Goal: Information Seeking & Learning: Learn about a topic

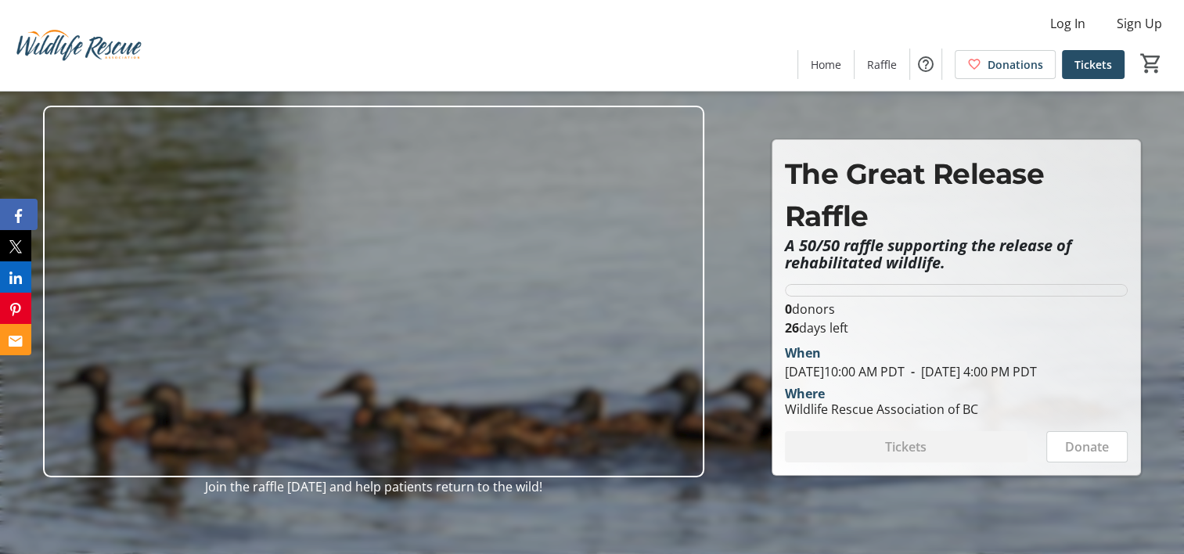
click at [3, 213] on button "Facebook" at bounding box center [19, 214] width 38 height 31
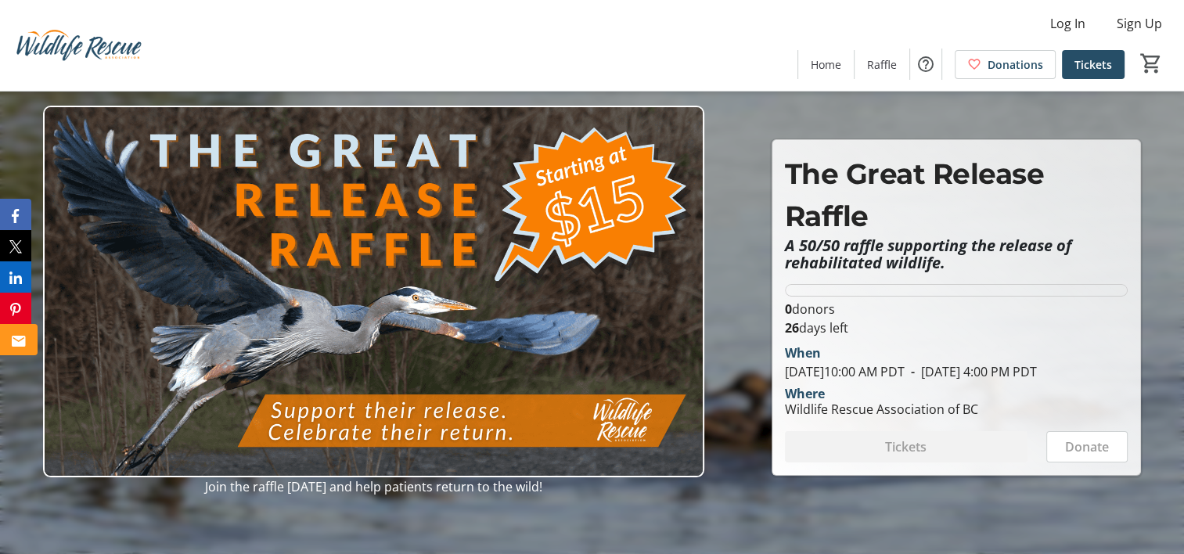
click at [10, 337] on button "Email" at bounding box center [19, 339] width 38 height 31
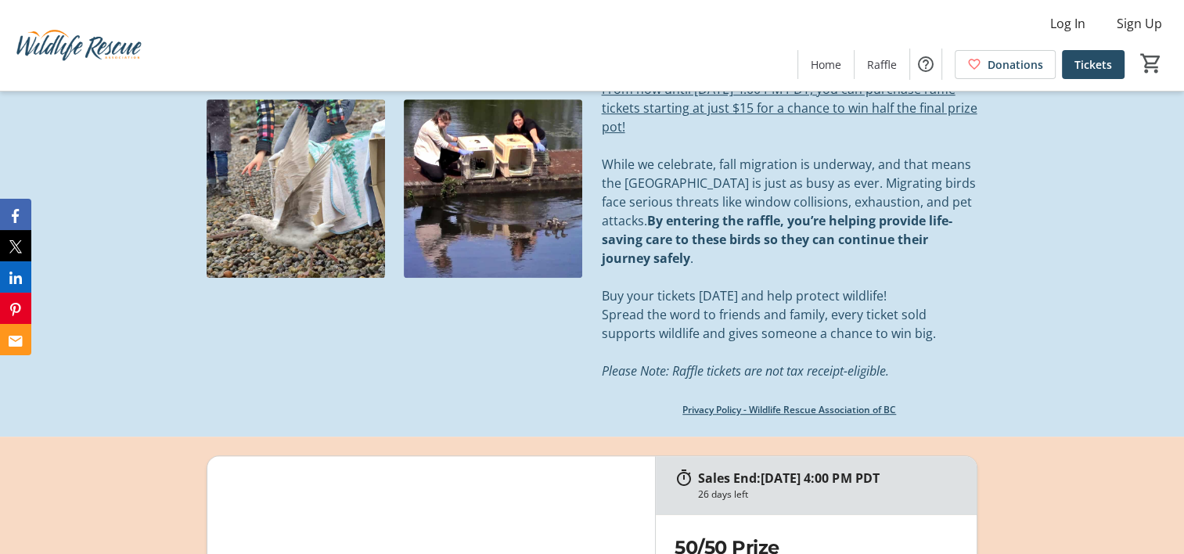
scroll to position [704, 0]
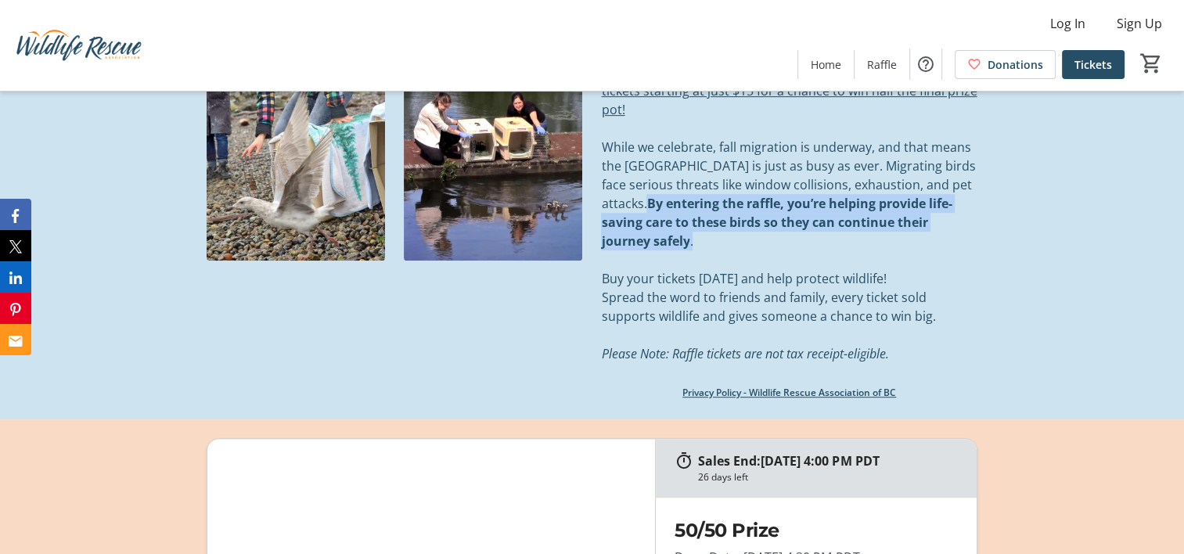
drag, startPoint x: 715, startPoint y: 243, endPoint x: 648, endPoint y: 201, distance: 79.5
click at [648, 201] on p "While we celebrate, fall migration is underway, and that means the [GEOGRAPHIC_…" at bounding box center [789, 194] width 376 height 113
copy p "By entering the raffle, you’re helping provide life-saving care to these birds …"
click at [815, 394] on link "Privacy Policy - Wildlife Rescue Association of BC" at bounding box center [789, 392] width 214 height 13
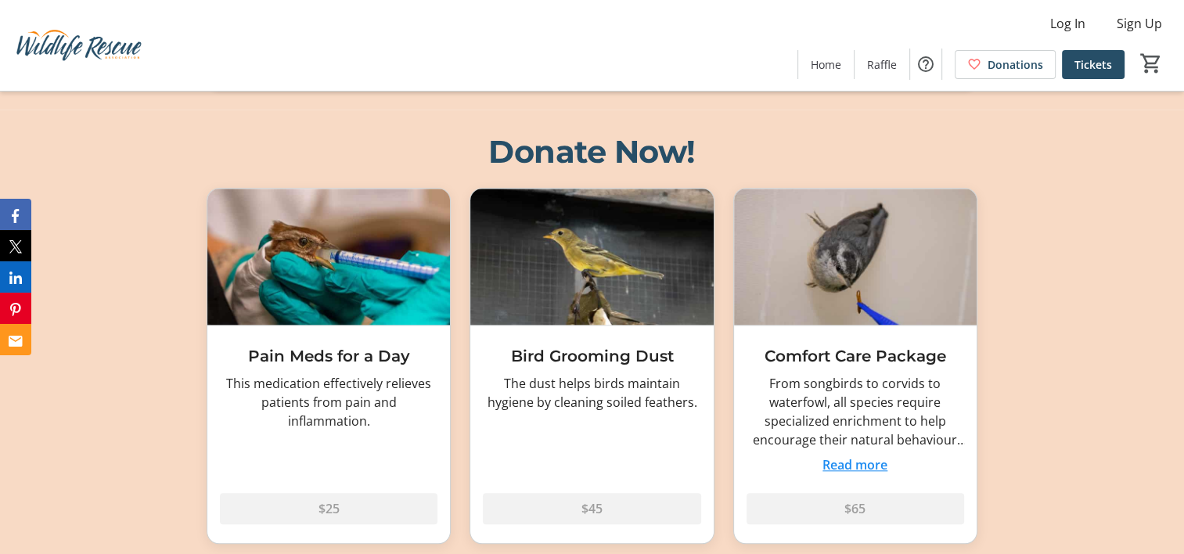
scroll to position [1565, 0]
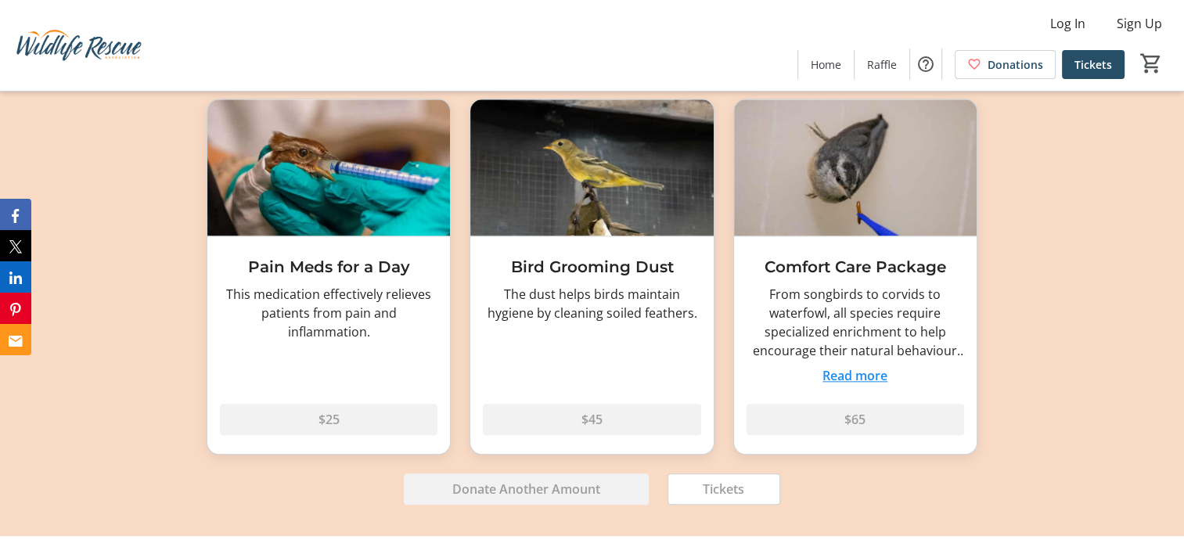
click at [856, 375] on button "Read more" at bounding box center [854, 375] width 65 height 19
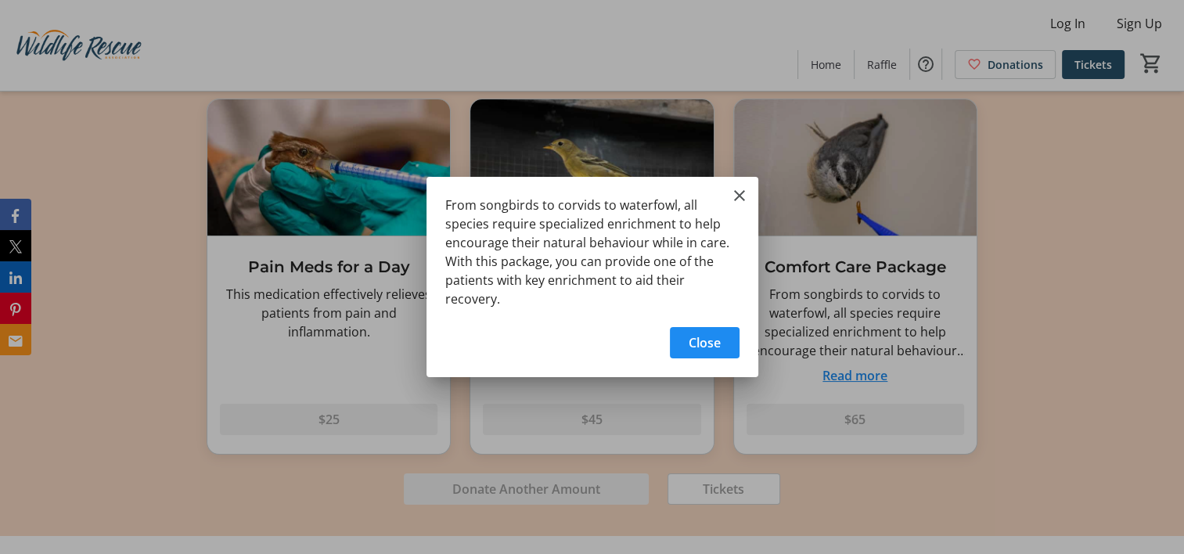
scroll to position [0, 0]
click at [709, 334] on span "Close" at bounding box center [705, 342] width 32 height 19
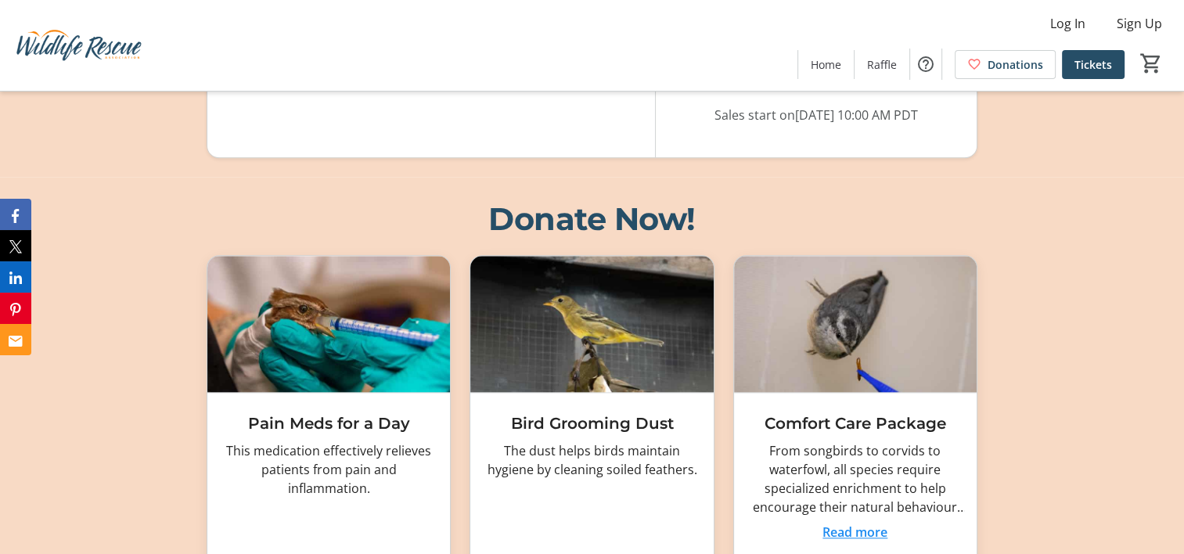
scroll to position [1565, 0]
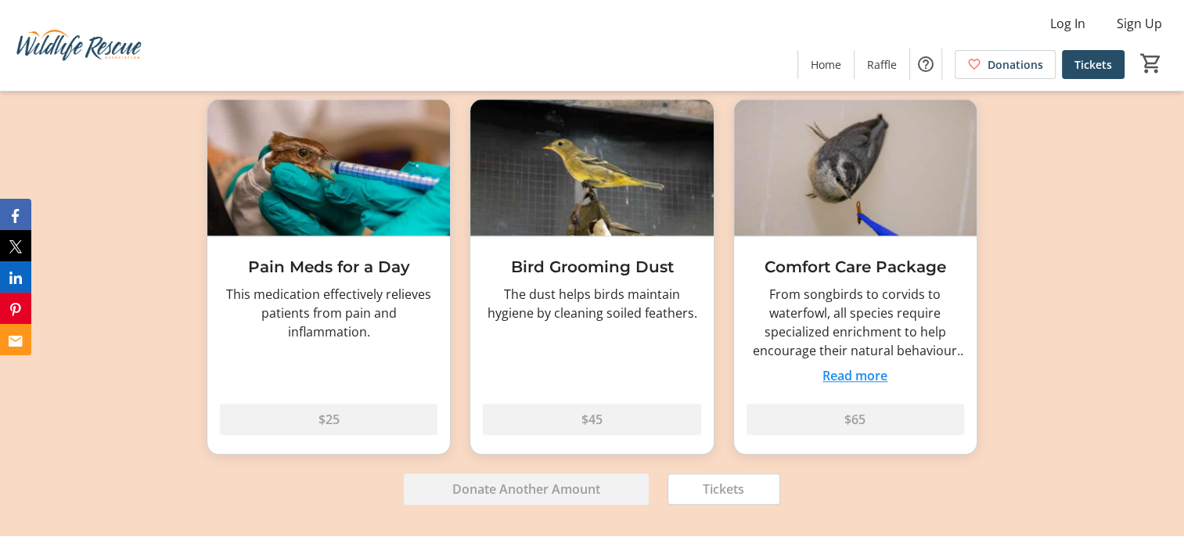
click at [842, 380] on button "Read more" at bounding box center [854, 375] width 65 height 19
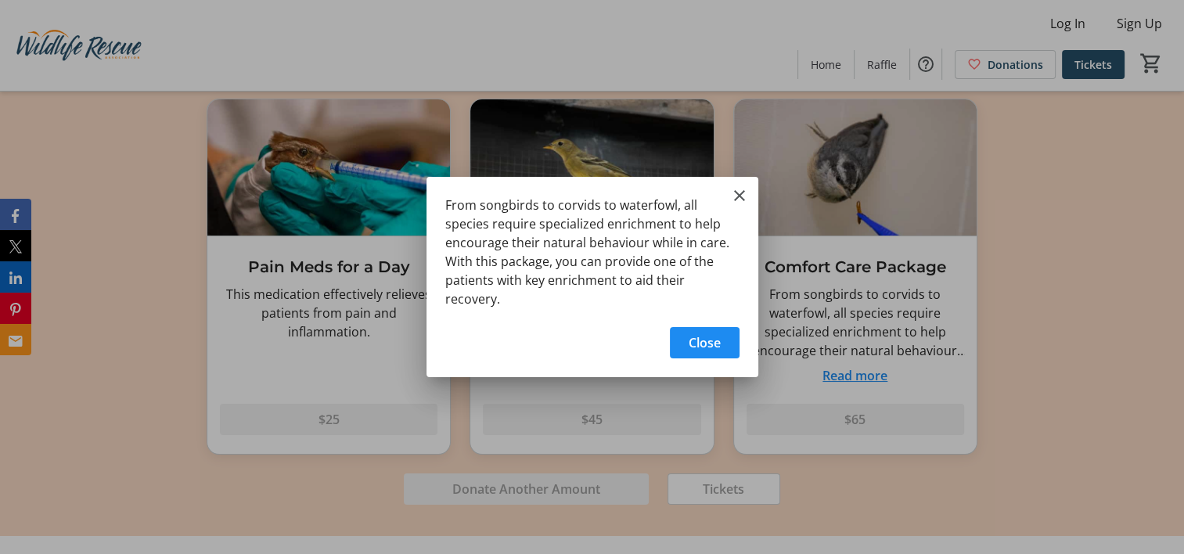
scroll to position [0, 0]
click at [738, 205] on mat-icon "Close" at bounding box center [739, 195] width 19 height 19
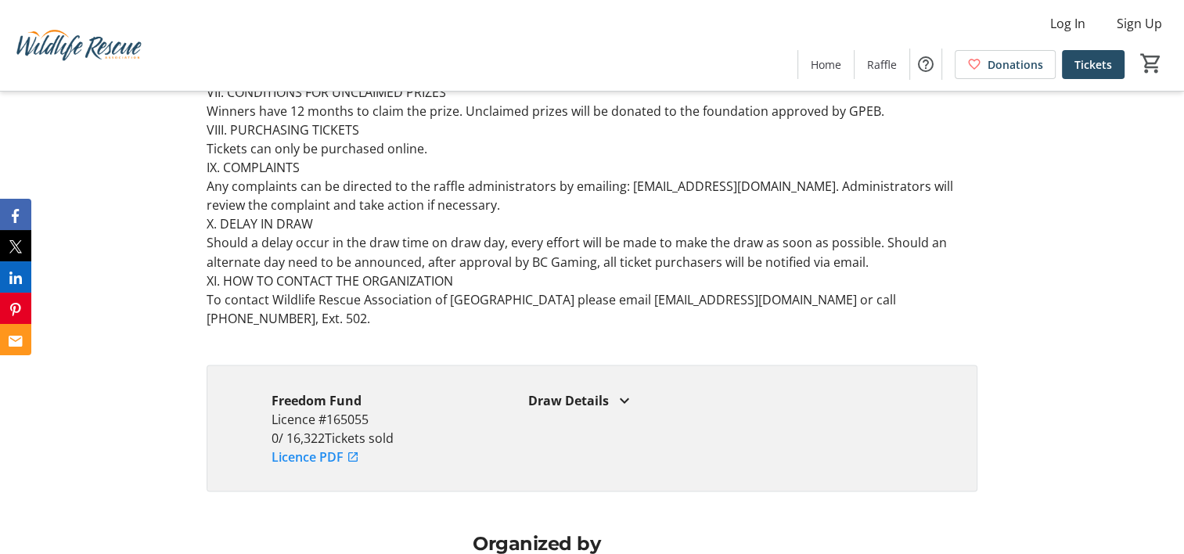
scroll to position [2739, 0]
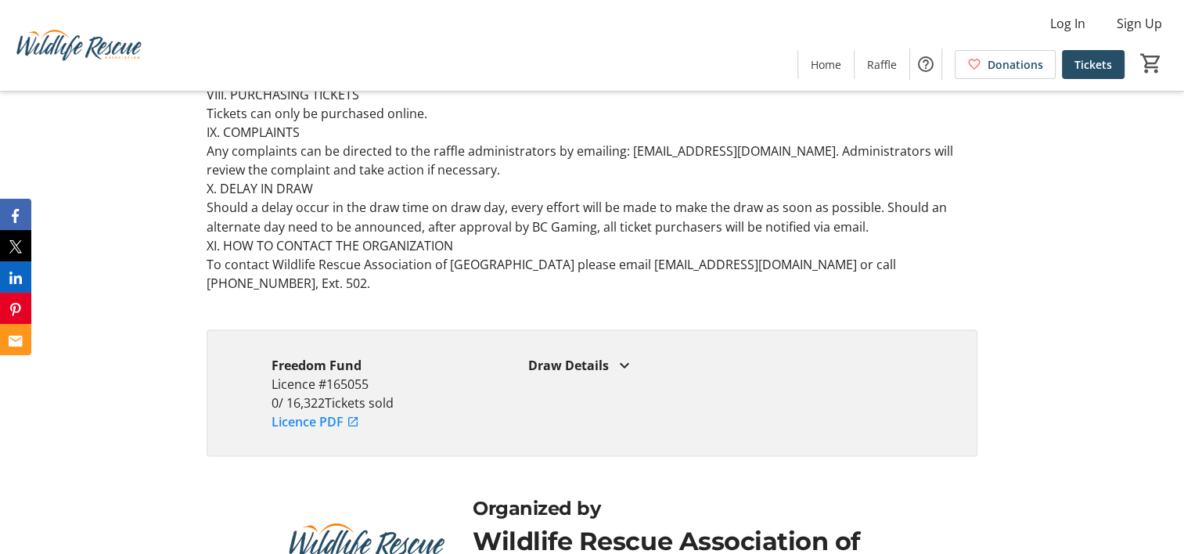
click at [615, 355] on mat-icon at bounding box center [624, 364] width 19 height 19
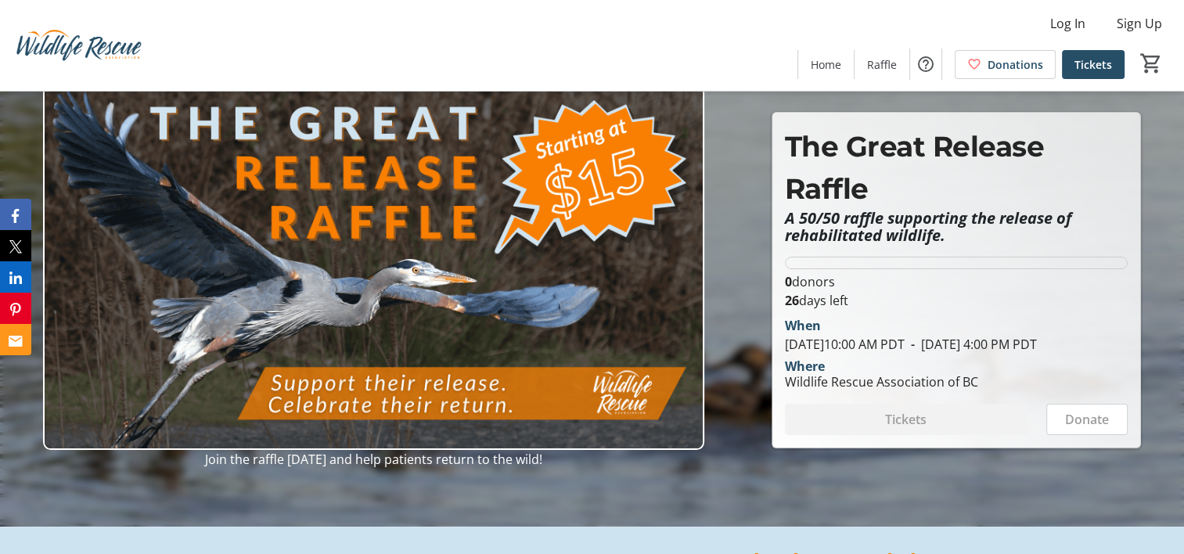
scroll to position [0, 0]
